Goal: Task Accomplishment & Management: Use online tool/utility

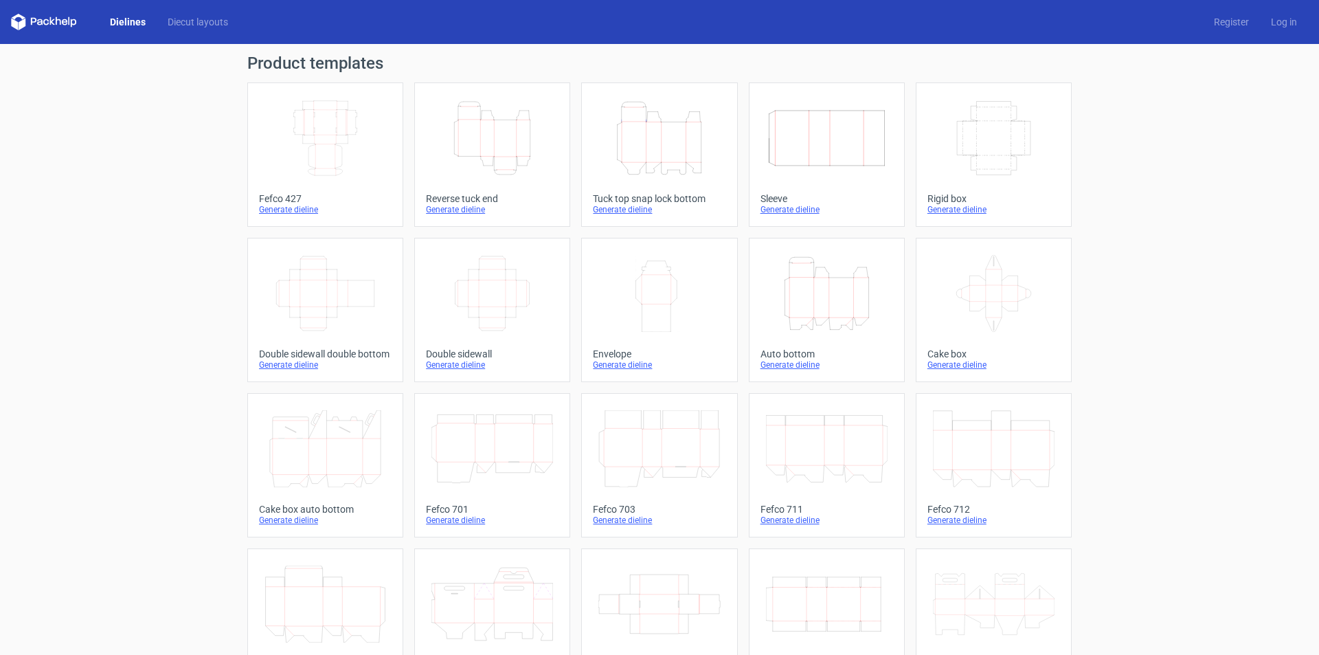
click at [628, 212] on div "Generate dieline" at bounding box center [659, 209] width 133 height 11
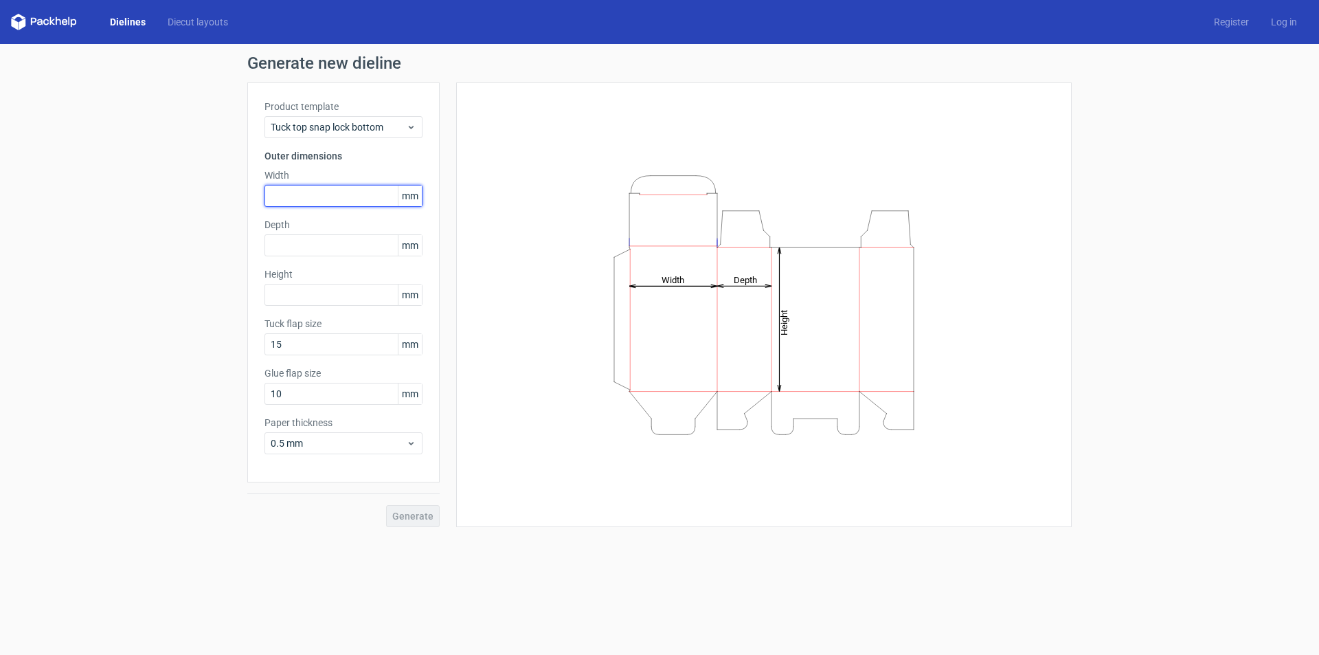
click at [359, 199] on input "text" at bounding box center [343, 196] width 158 height 22
type input "126"
type input "1"
type input "55"
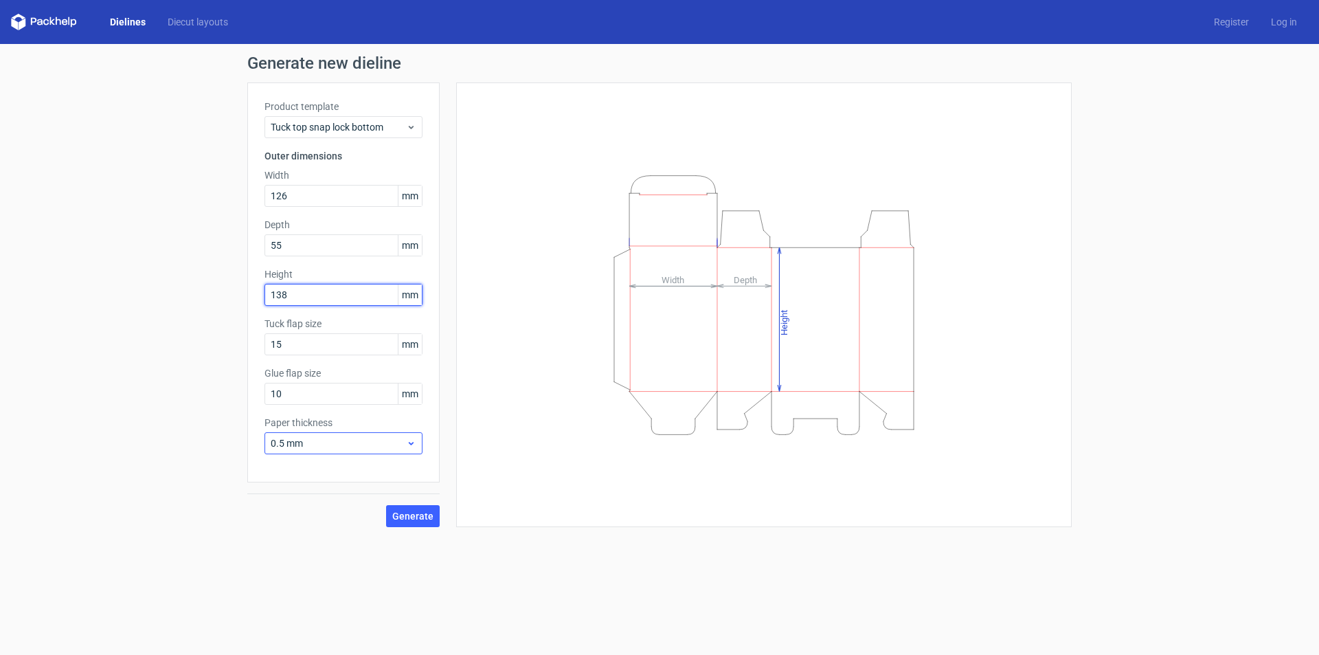
type input "138"
click at [402, 451] on div "0.5 mm" at bounding box center [343, 443] width 158 height 22
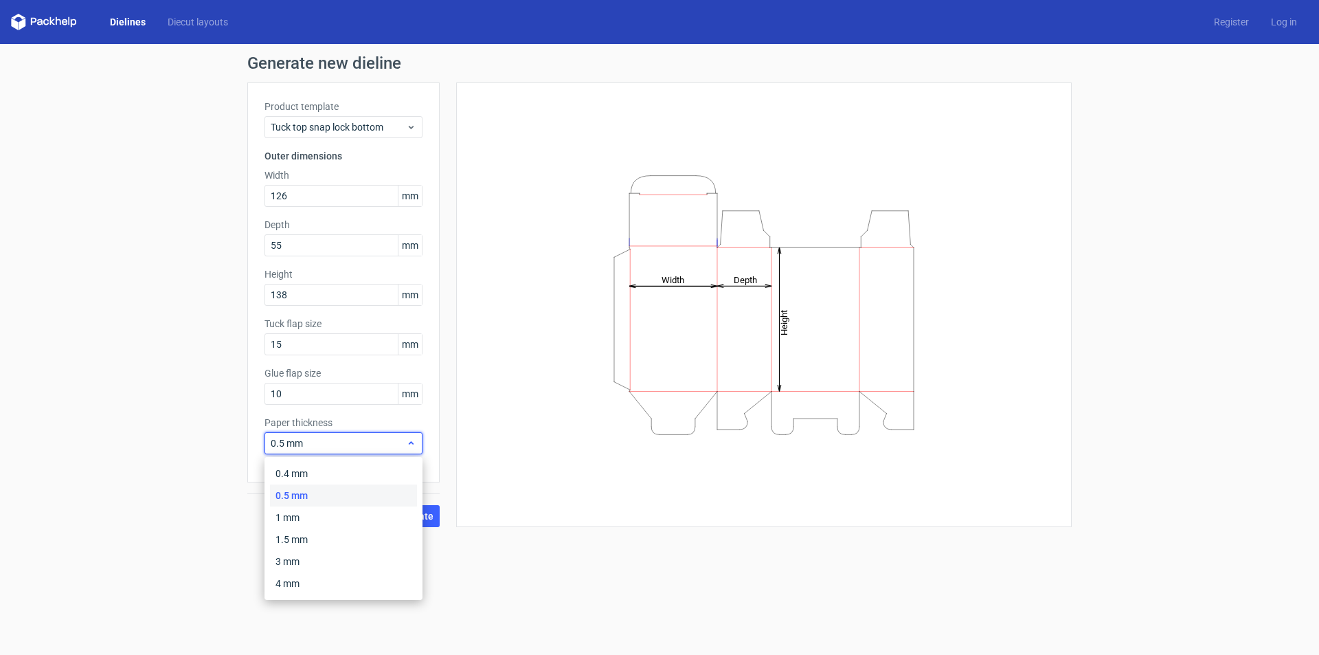
click at [402, 451] on div "0.5 mm" at bounding box center [343, 443] width 158 height 22
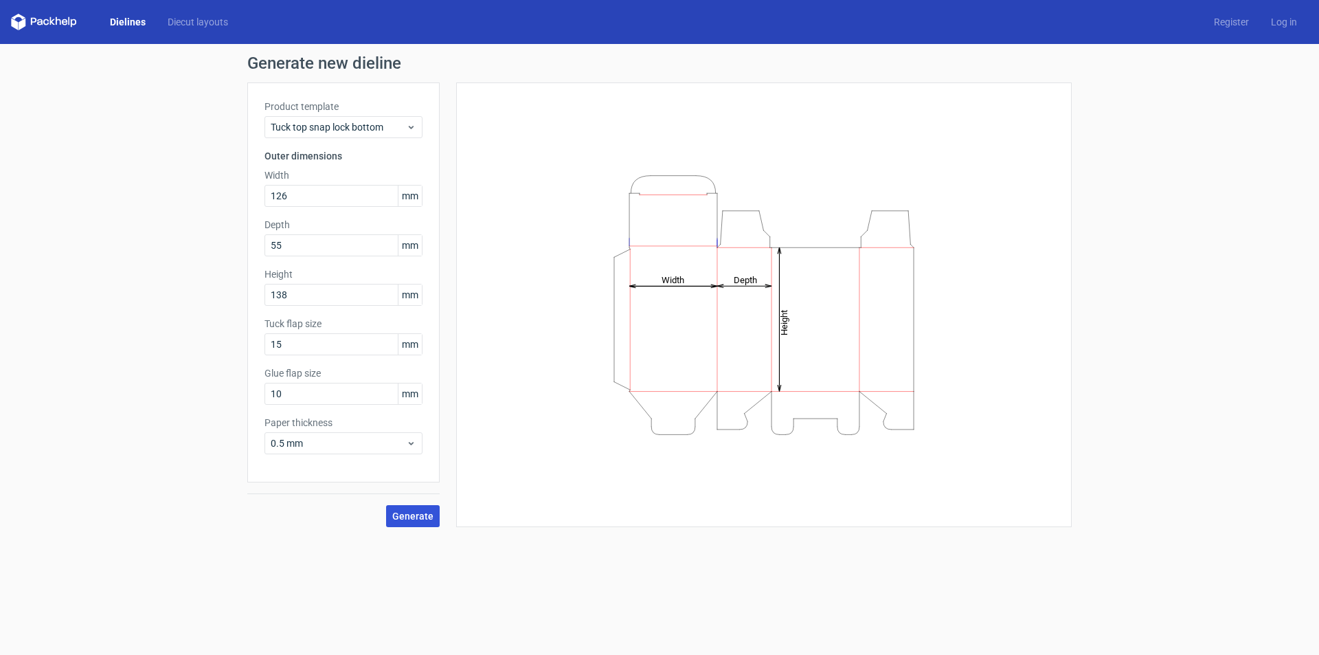
click at [423, 521] on button "Generate" at bounding box center [413, 516] width 54 height 22
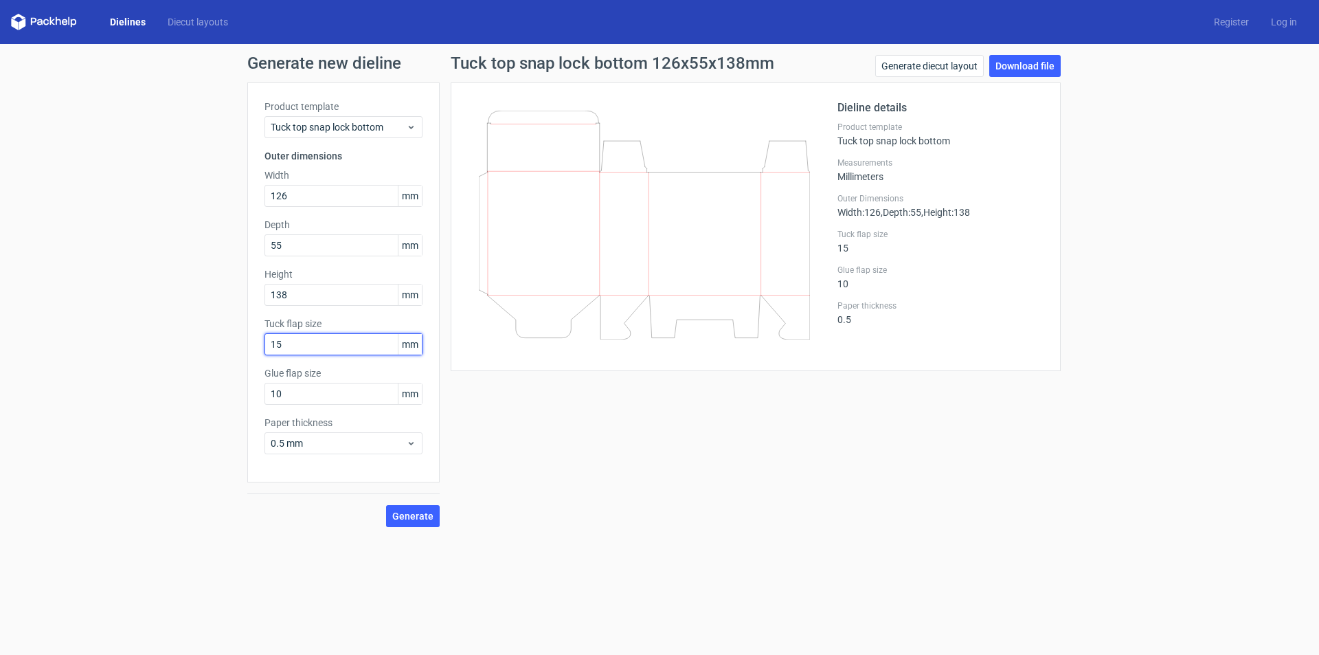
drag, startPoint x: 314, startPoint y: 351, endPoint x: 250, endPoint y: 347, distance: 64.0
click at [250, 347] on div "Product template Tuck top snap lock bottom Outer dimensions Width 126 mm Depth …" at bounding box center [343, 282] width 192 height 400
click at [420, 517] on span "Generate" at bounding box center [412, 516] width 41 height 10
drag, startPoint x: 292, startPoint y: 339, endPoint x: 254, endPoint y: 340, distance: 37.8
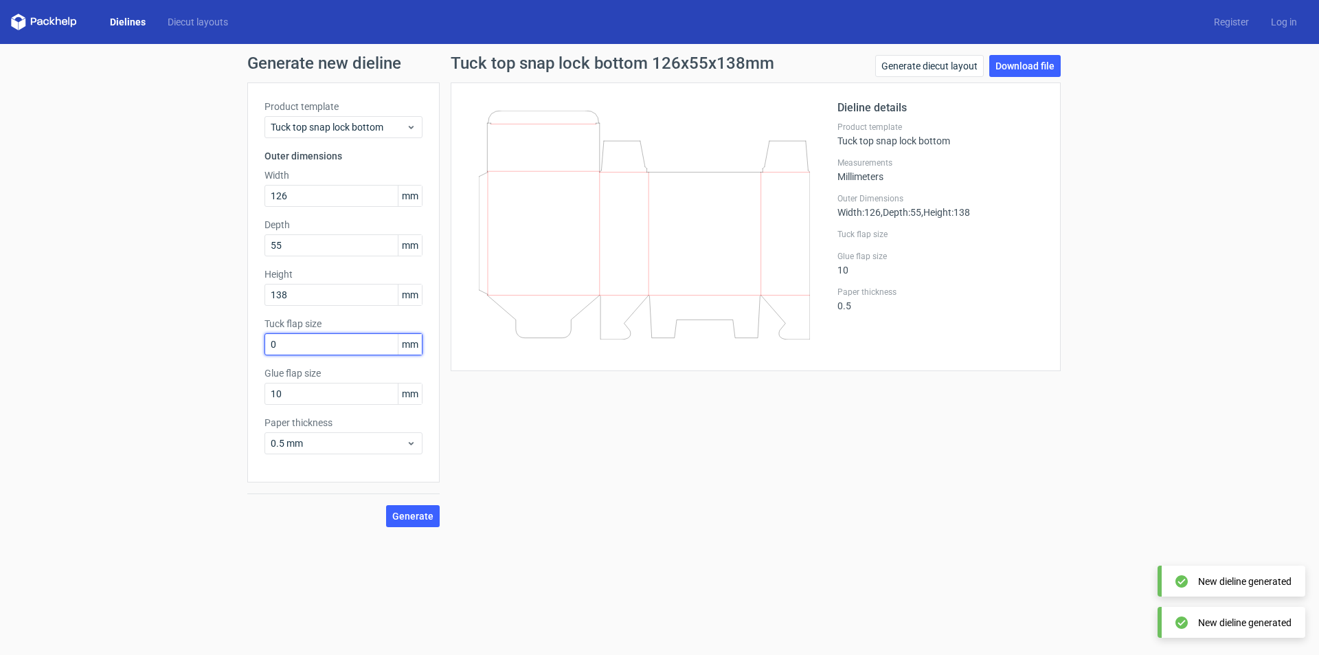
click at [254, 340] on div "Product template Tuck top snap lock bottom Outer dimensions Width 126 mm Depth …" at bounding box center [343, 282] width 192 height 400
type input "5"
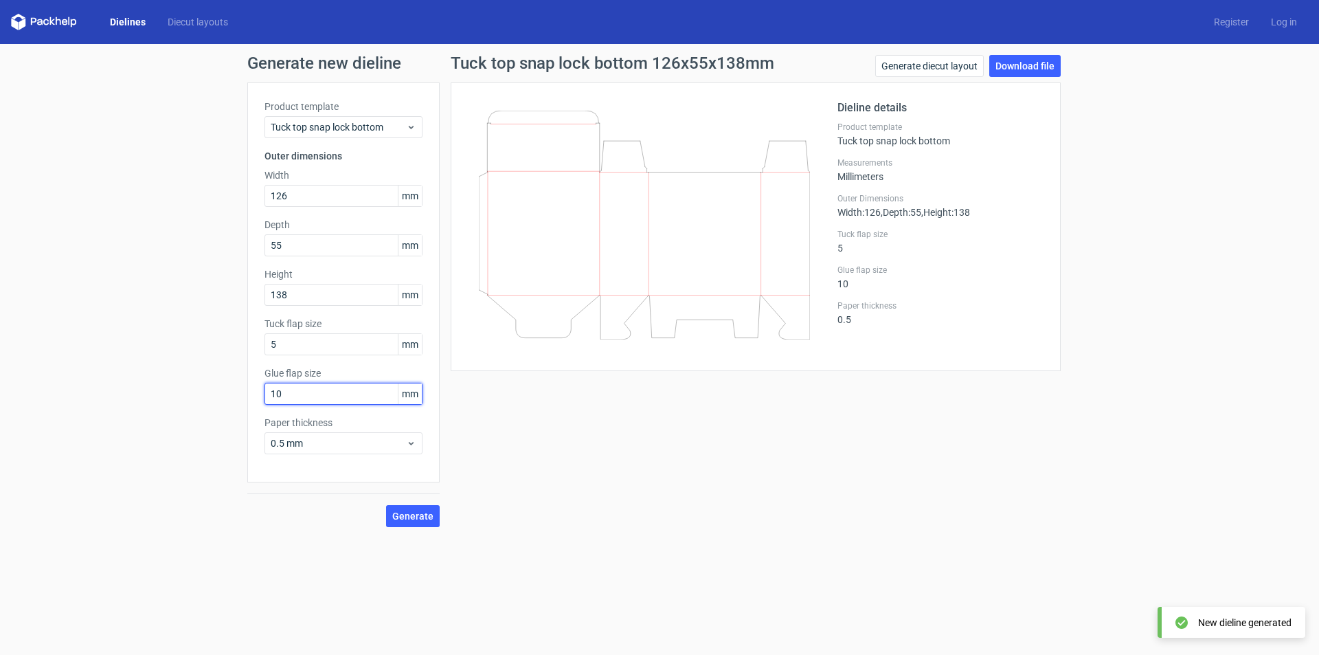
click at [336, 395] on input "10" at bounding box center [343, 394] width 158 height 22
type input "13"
click at [416, 514] on span "Generate" at bounding box center [412, 516] width 41 height 10
click at [335, 340] on input "5" at bounding box center [343, 344] width 158 height 22
click at [182, 28] on link "Diecut layouts" at bounding box center [198, 22] width 82 height 14
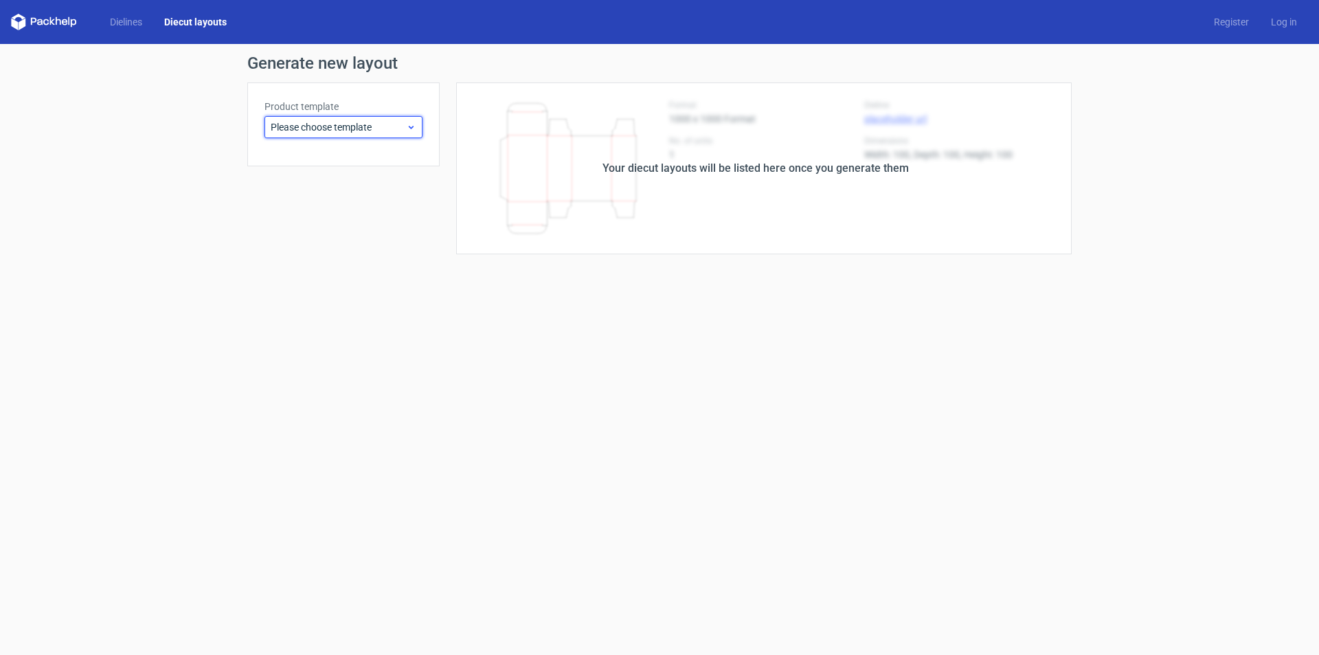
click at [358, 127] on span "Please choose template" at bounding box center [338, 127] width 135 height 14
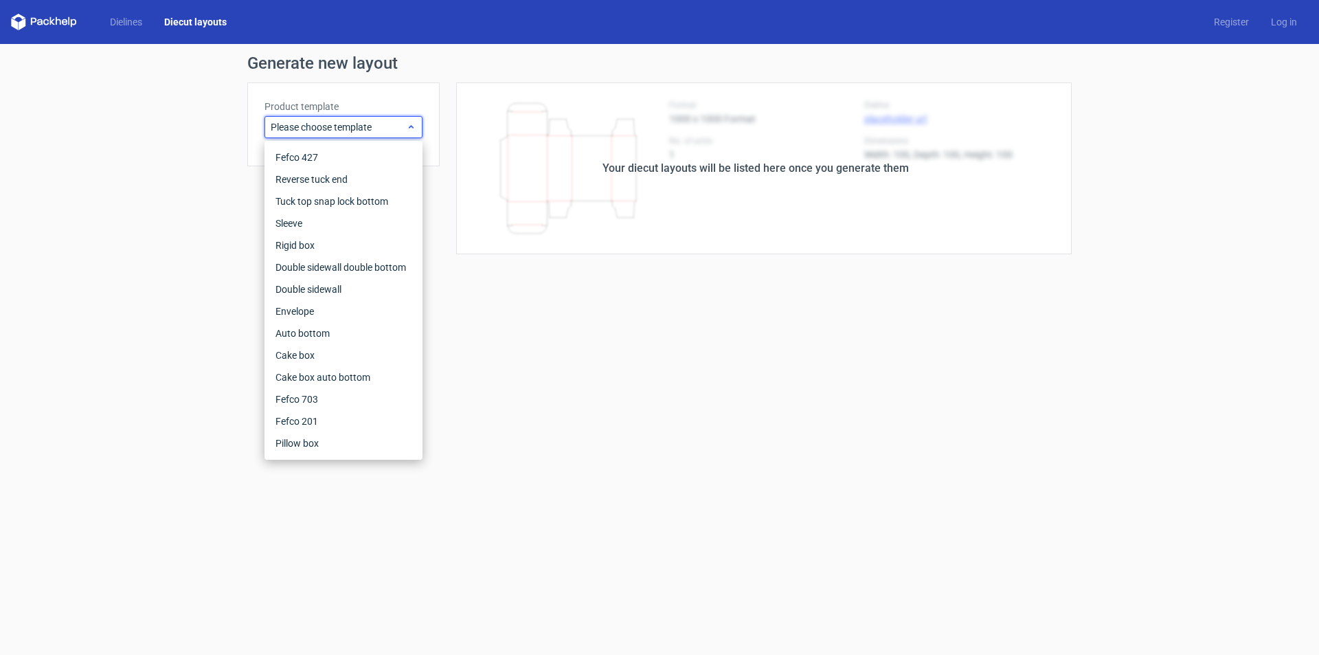
click at [361, 121] on span "Please choose template" at bounding box center [338, 127] width 135 height 14
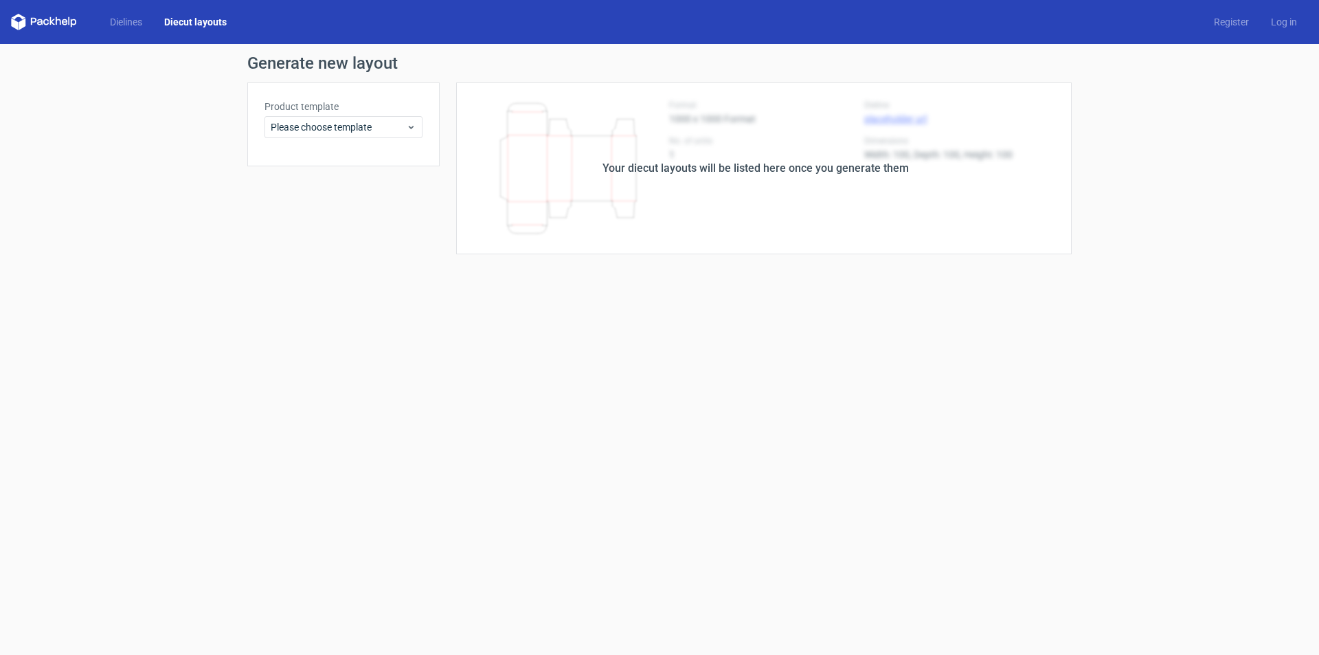
click at [57, 25] on icon at bounding box center [44, 22] width 66 height 16
click at [58, 20] on icon at bounding box center [58, 21] width 5 height 8
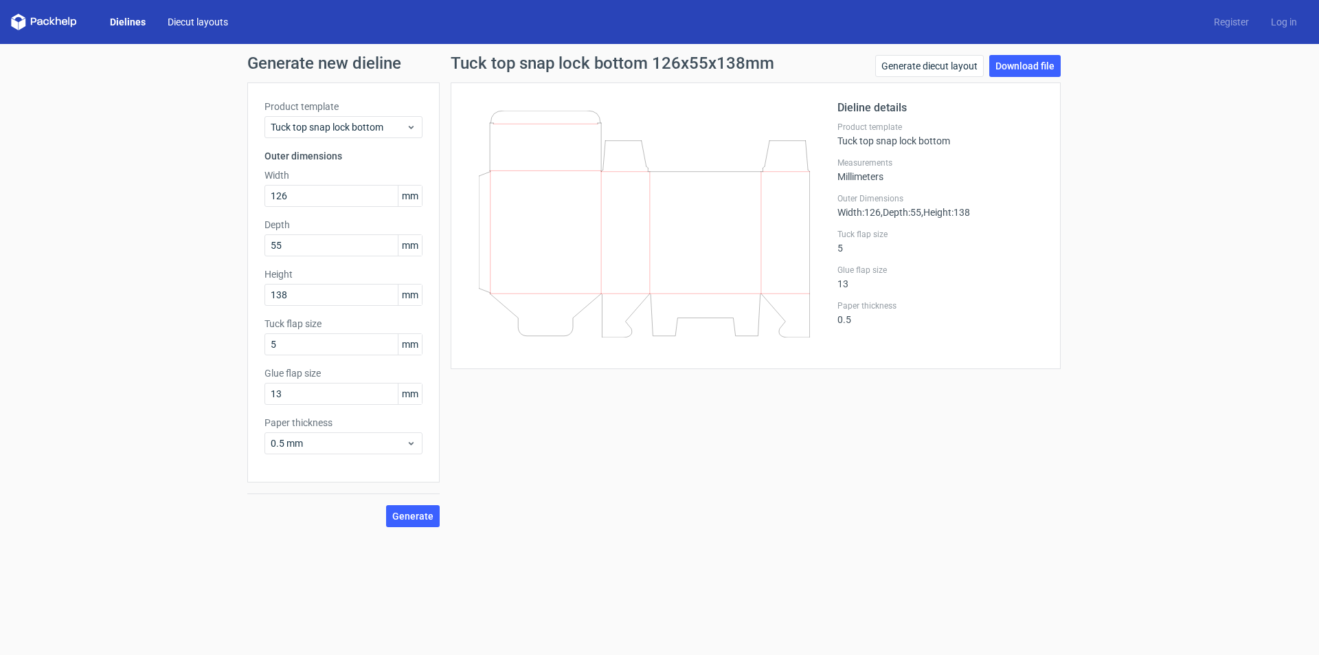
click at [200, 25] on link "Diecut layouts" at bounding box center [198, 22] width 82 height 14
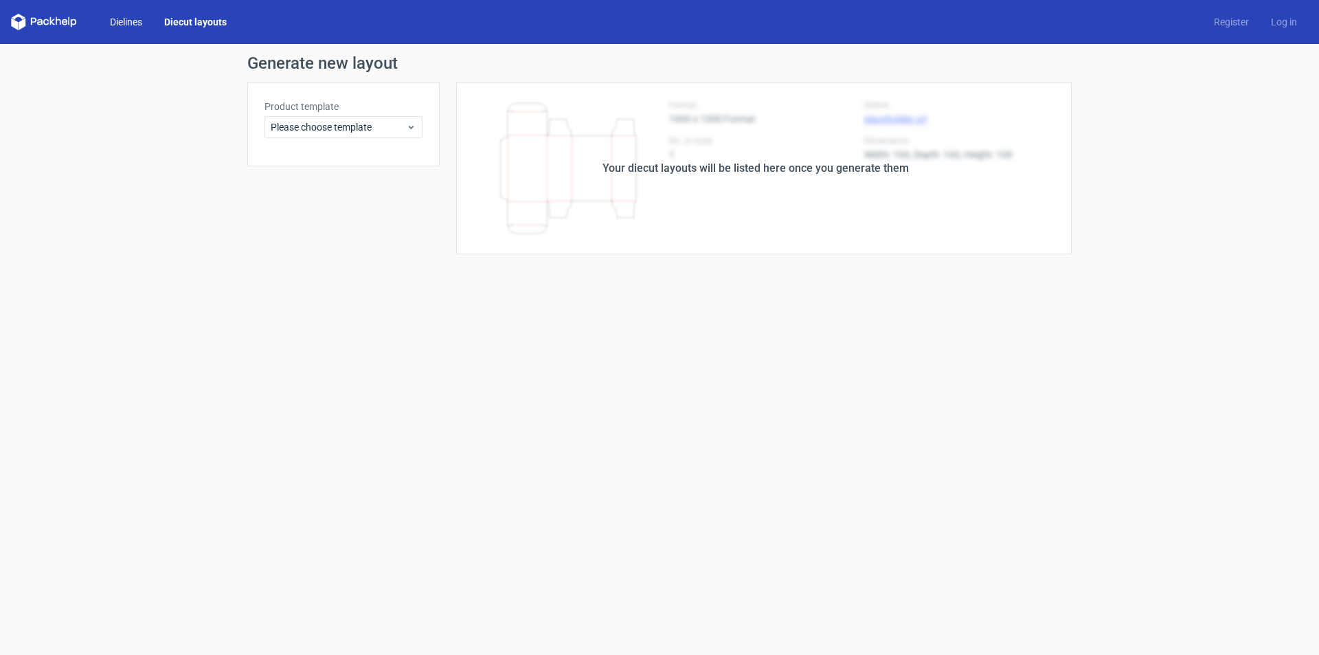
click at [125, 23] on link "Dielines" at bounding box center [126, 22] width 54 height 14
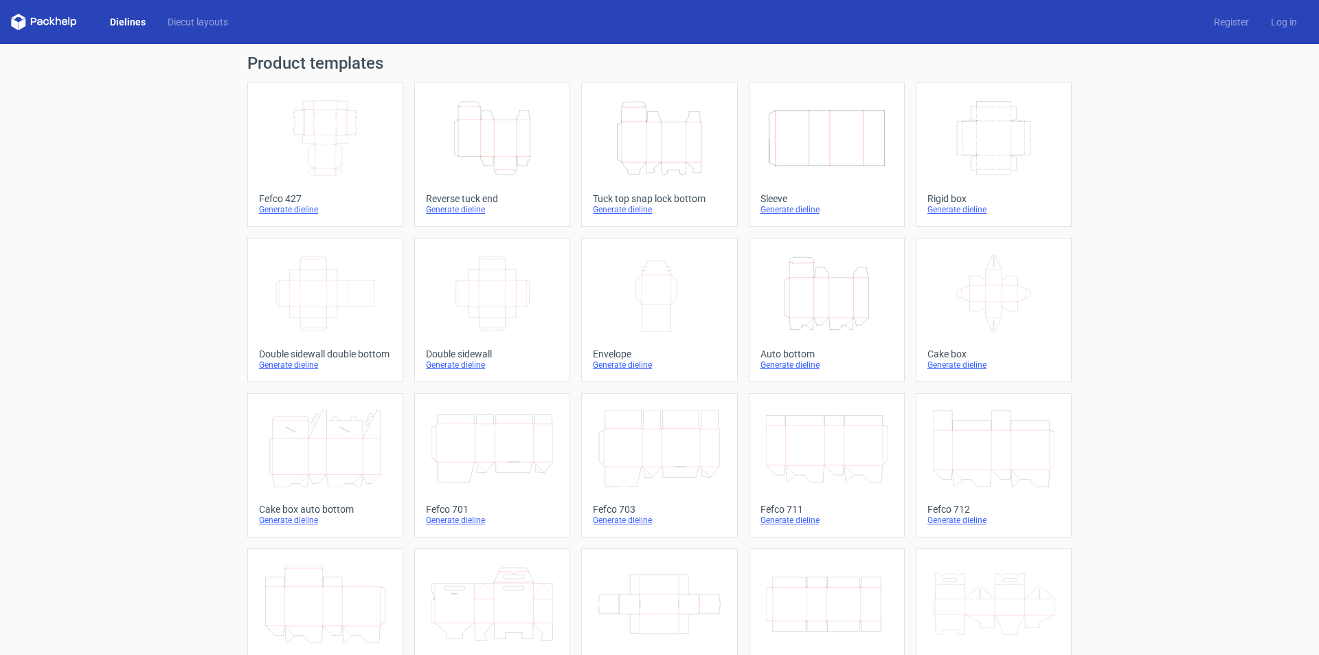
click at [463, 332] on div "Width Depth Height" at bounding box center [492, 293] width 133 height 88
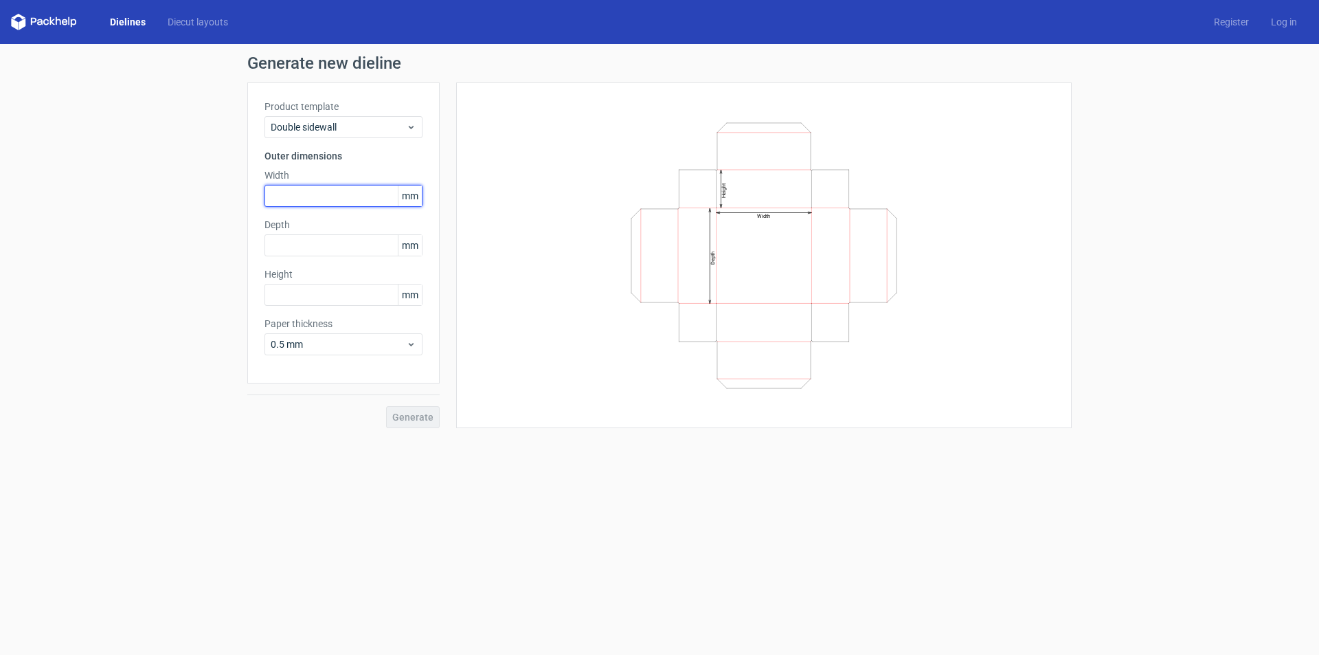
click at [363, 194] on input "text" at bounding box center [343, 196] width 158 height 22
click at [349, 343] on span "0.5 mm" at bounding box center [338, 344] width 135 height 14
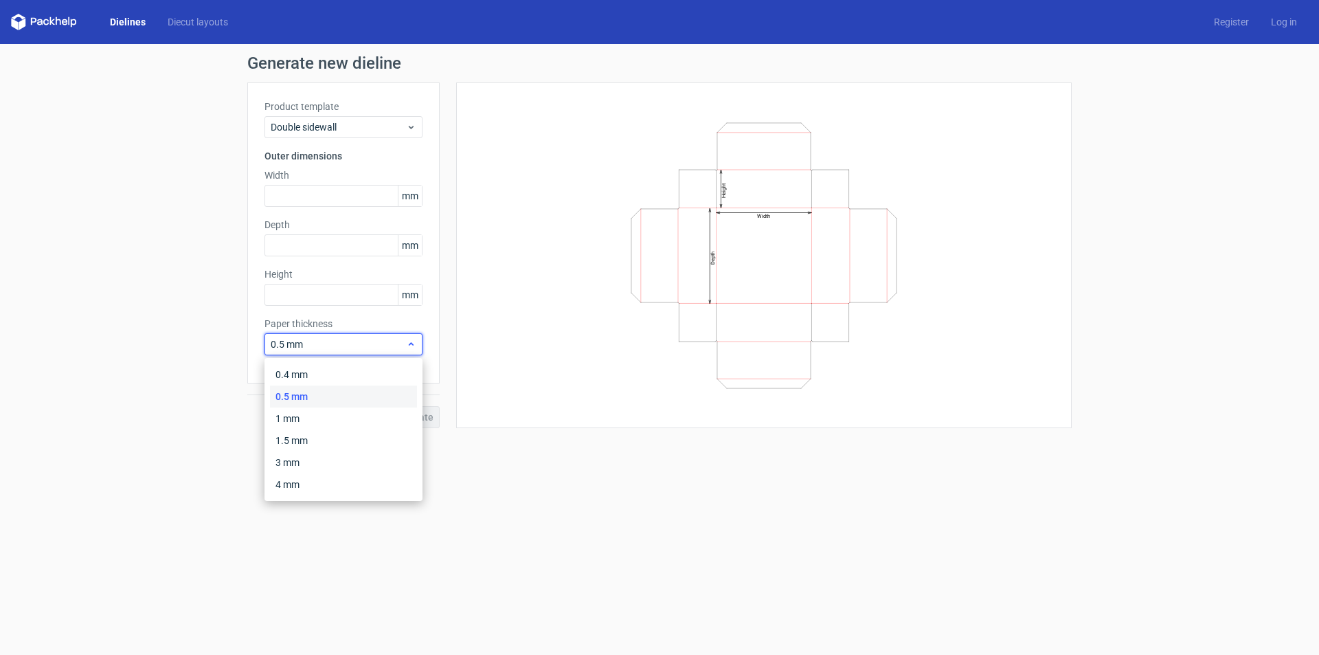
click at [349, 343] on span "0.5 mm" at bounding box center [338, 344] width 135 height 14
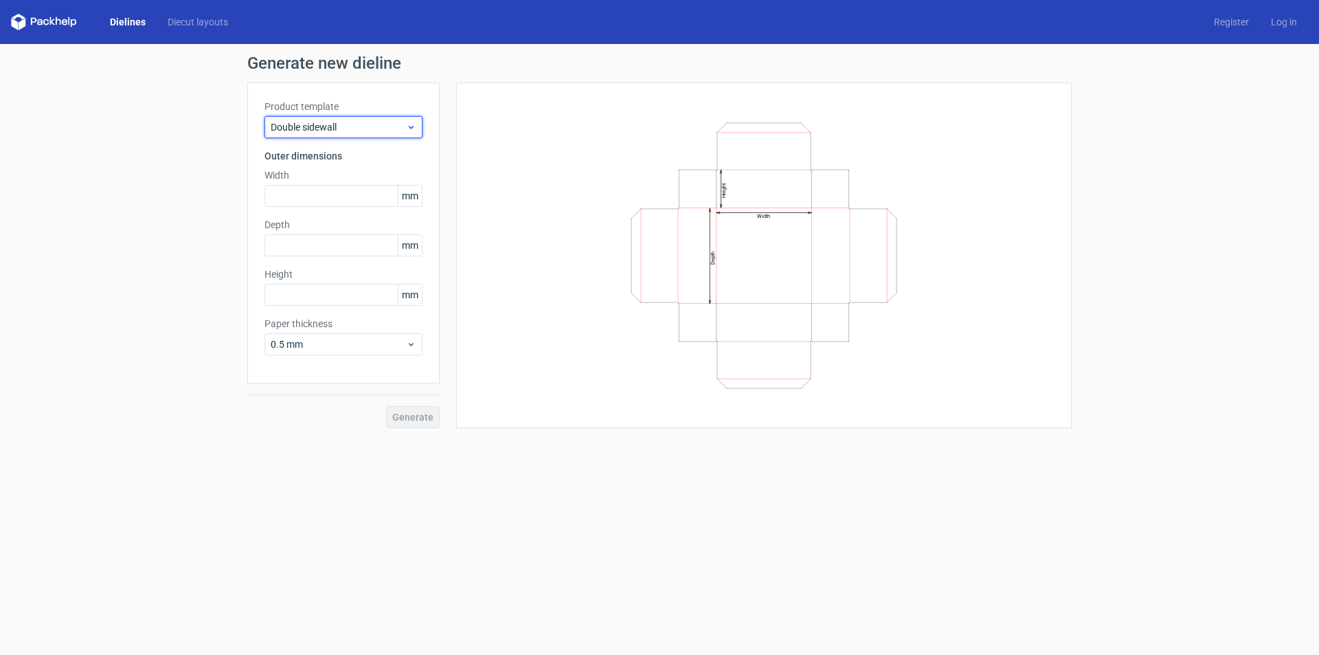
click at [356, 125] on span "Double sidewall" at bounding box center [338, 127] width 135 height 14
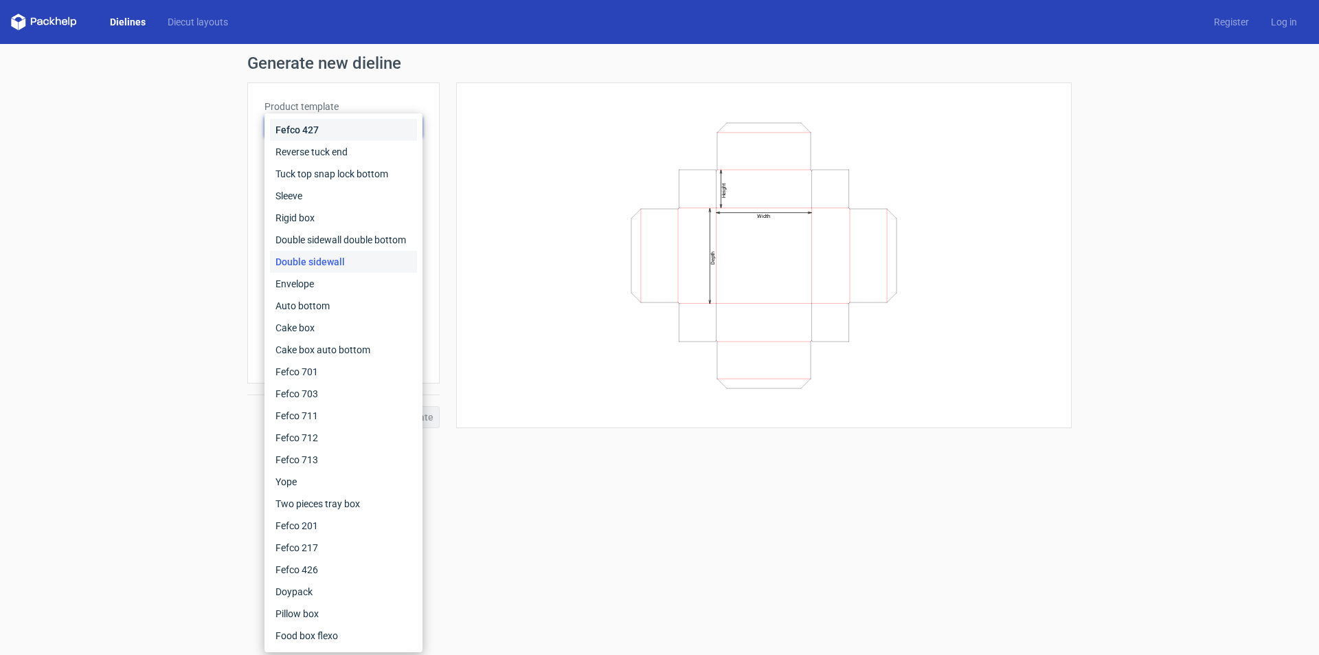
click at [356, 125] on div "Fefco 427" at bounding box center [343, 130] width 147 height 22
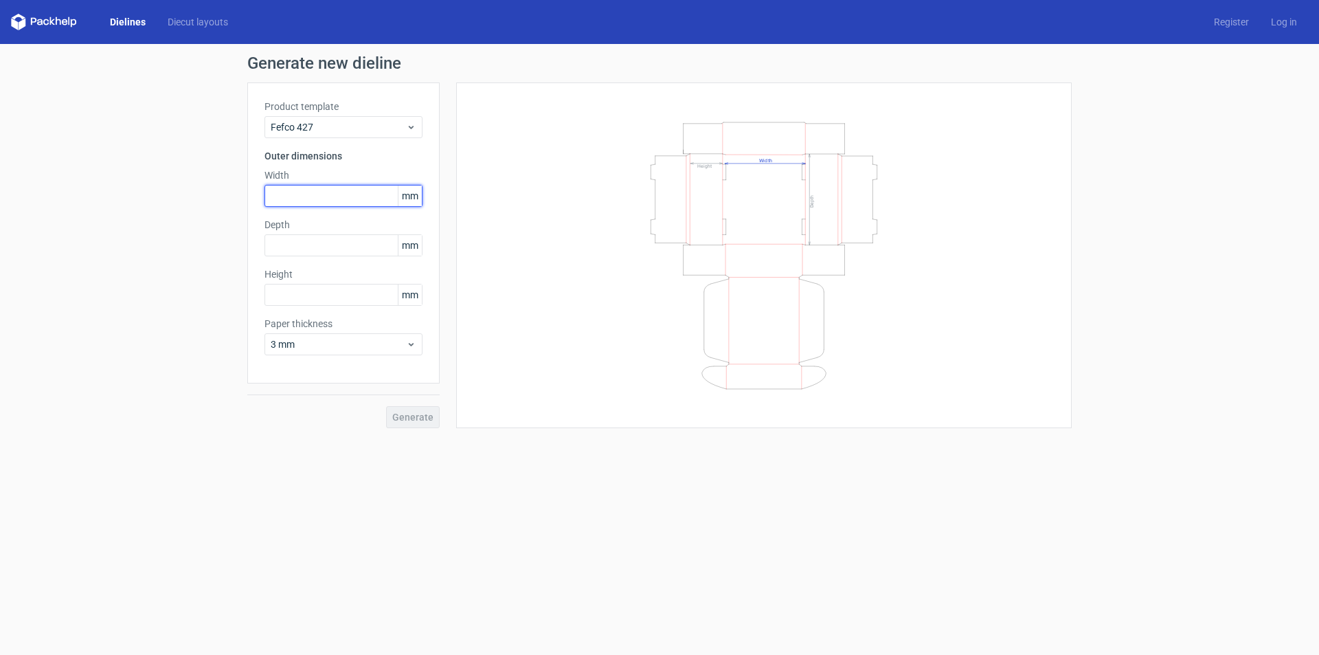
click at [354, 192] on input "text" at bounding box center [343, 196] width 158 height 22
click at [313, 196] on input "text" at bounding box center [343, 196] width 158 height 22
type input "124"
type input "1"
type input "55"
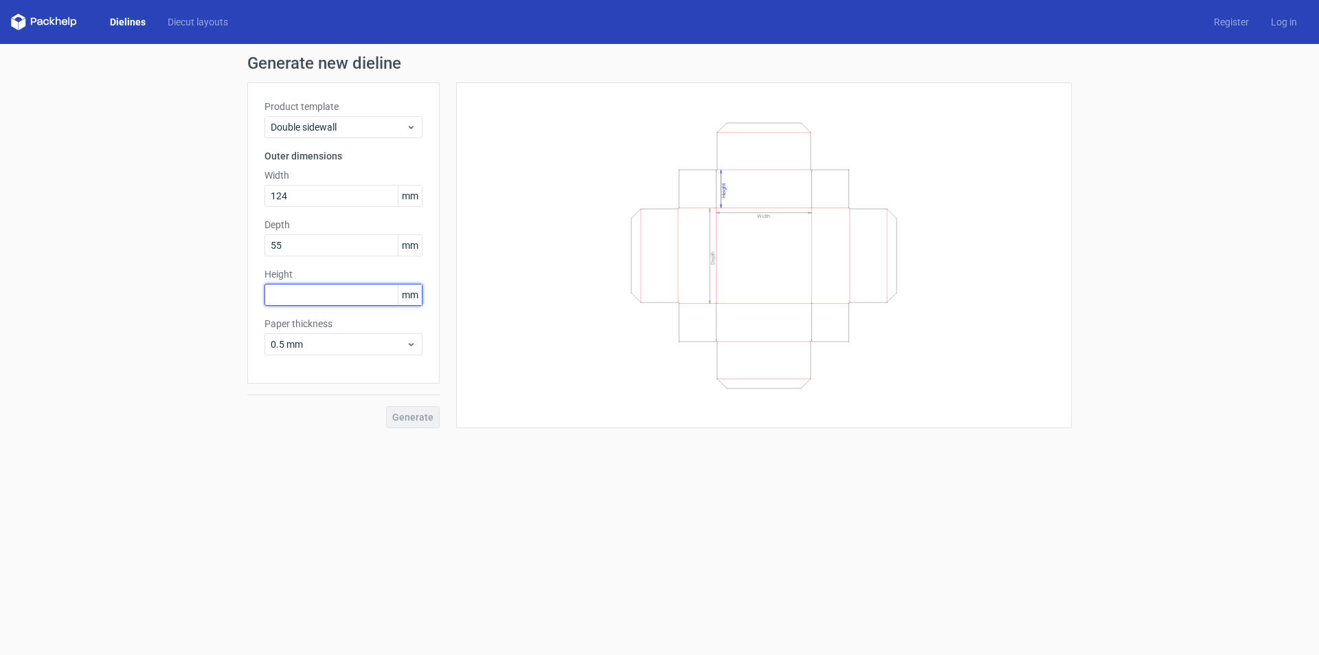
click at [357, 297] on input "text" at bounding box center [343, 295] width 158 height 22
type input "55"
drag, startPoint x: 299, startPoint y: 242, endPoint x: 230, endPoint y: 242, distance: 69.4
click at [230, 242] on div "Generate new dieline Product template Double sidewall Outer dimensions Width 12…" at bounding box center [659, 241] width 1319 height 395
type input "124"
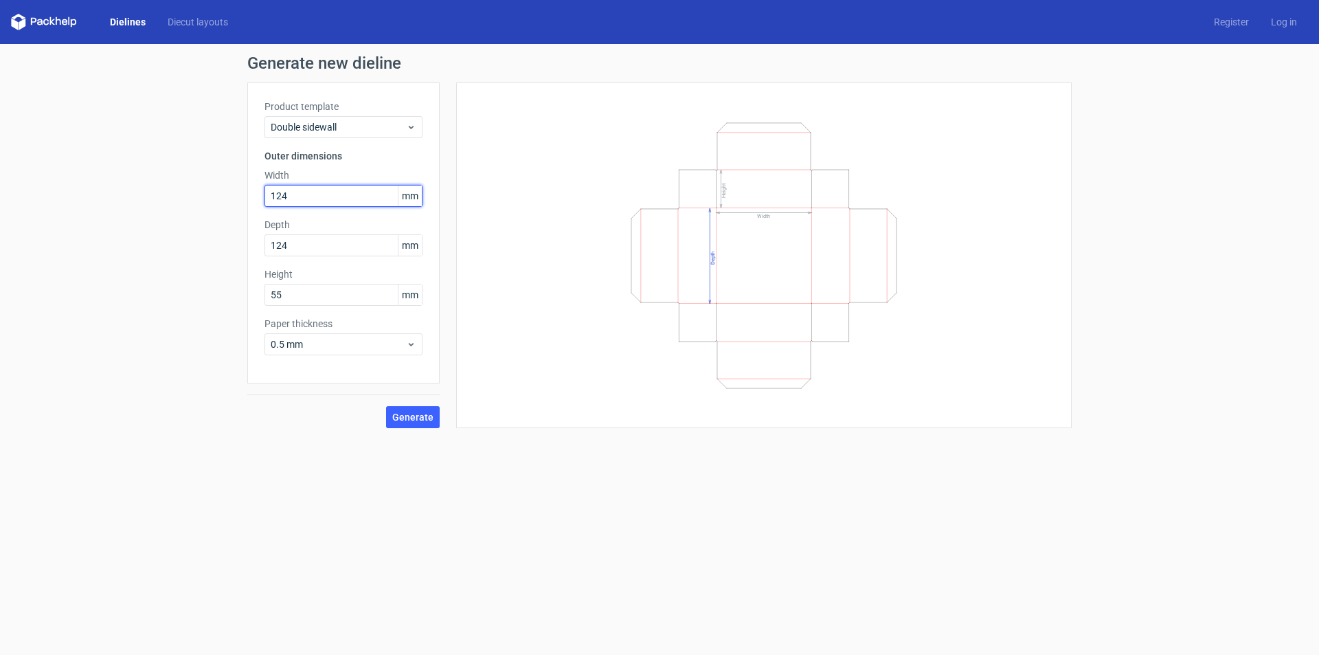
click at [330, 203] on input "124" at bounding box center [343, 196] width 158 height 22
drag, startPoint x: 309, startPoint y: 198, endPoint x: 229, endPoint y: 199, distance: 79.7
click at [229, 199] on div "Generate new dieline Product template Double sidewall Outer dimensions Width 12…" at bounding box center [659, 241] width 1319 height 395
type input "196"
click at [413, 418] on span "Generate" at bounding box center [412, 417] width 41 height 10
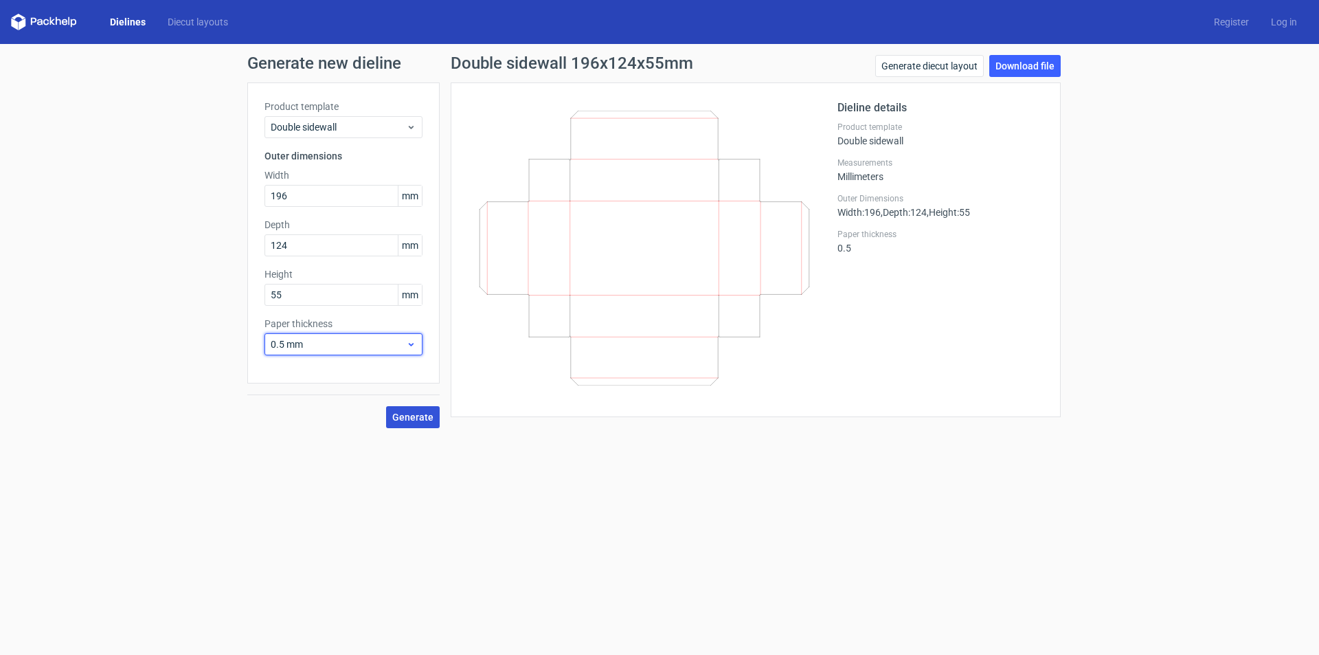
click at [389, 343] on span "0.5 mm" at bounding box center [338, 344] width 135 height 14
click at [384, 415] on div "1 mm" at bounding box center [343, 418] width 147 height 22
click at [402, 413] on span "Generate" at bounding box center [412, 417] width 41 height 10
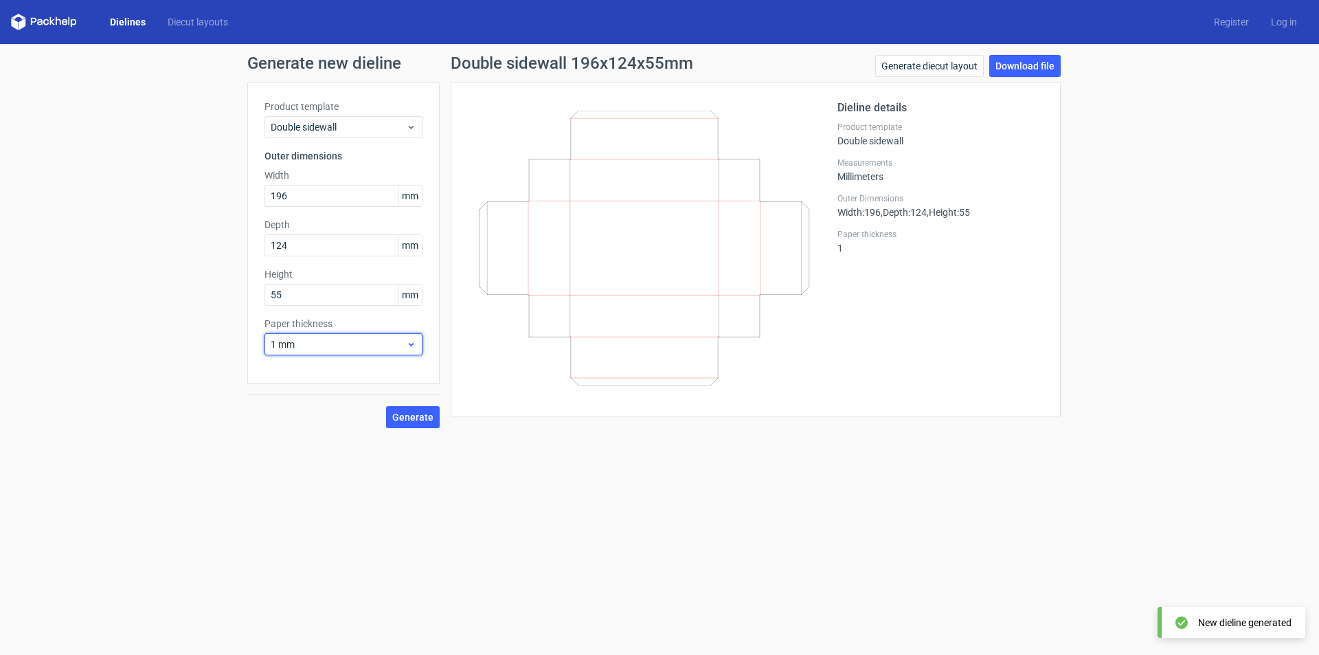
click at [363, 351] on div "1 mm" at bounding box center [343, 344] width 158 height 22
click at [350, 459] on div "3 mm" at bounding box center [343, 462] width 147 height 22
click at [418, 423] on button "Generate" at bounding box center [413, 417] width 54 height 22
click at [368, 338] on span "3 mm" at bounding box center [338, 344] width 135 height 14
click at [359, 416] on div "1 mm" at bounding box center [343, 418] width 147 height 22
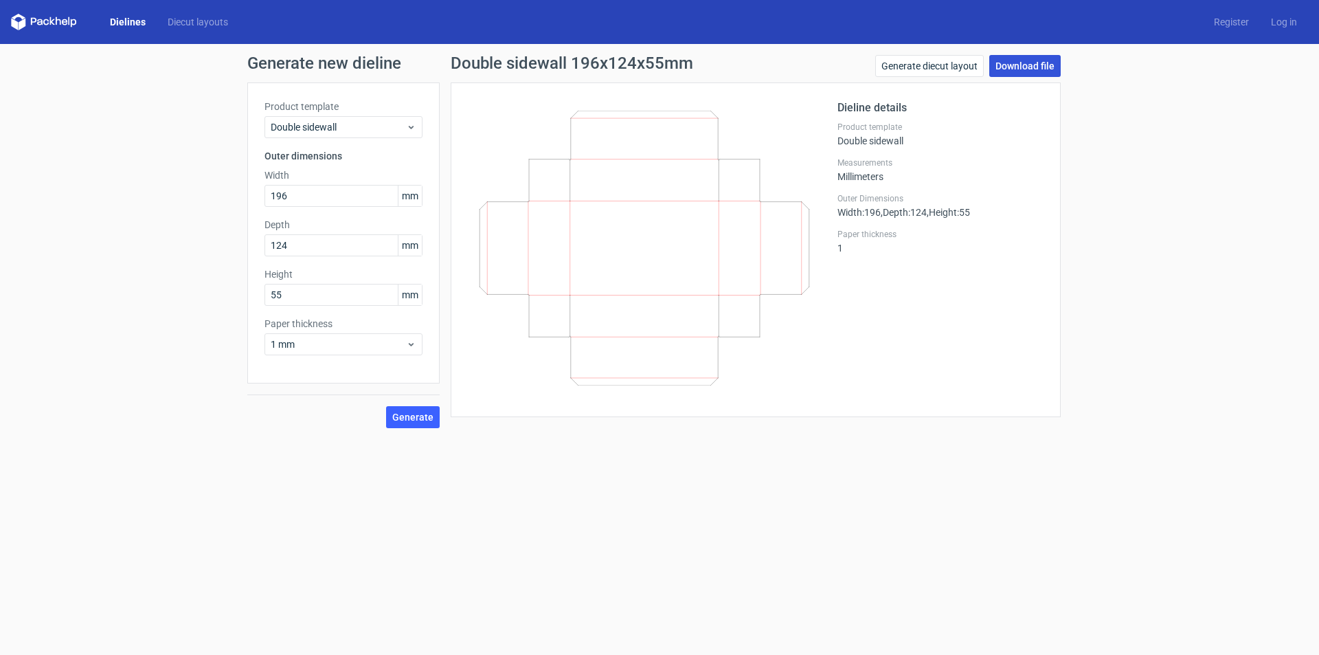
click at [1041, 61] on link "Download file" at bounding box center [1024, 66] width 71 height 22
